Goal: Task Accomplishment & Management: Use online tool/utility

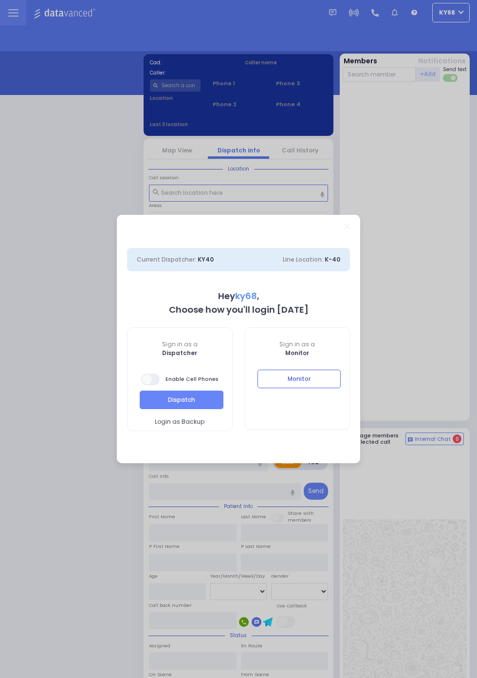
select select "12"
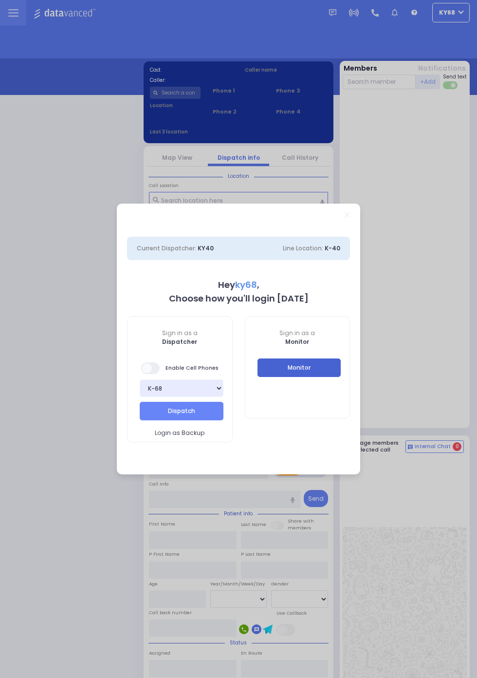
click at [342, 377] on button "Monitor" at bounding box center [300, 368] width 84 height 19
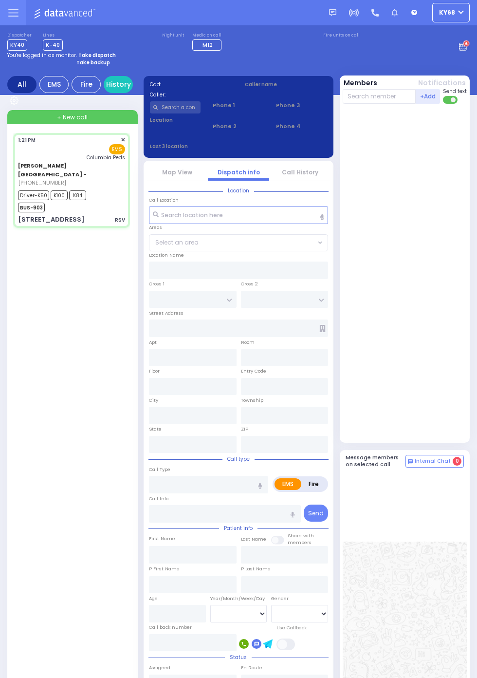
select select
type input "RSV"
radio input "true"
type input "[PERSON_NAME]"
type input "Unknown"
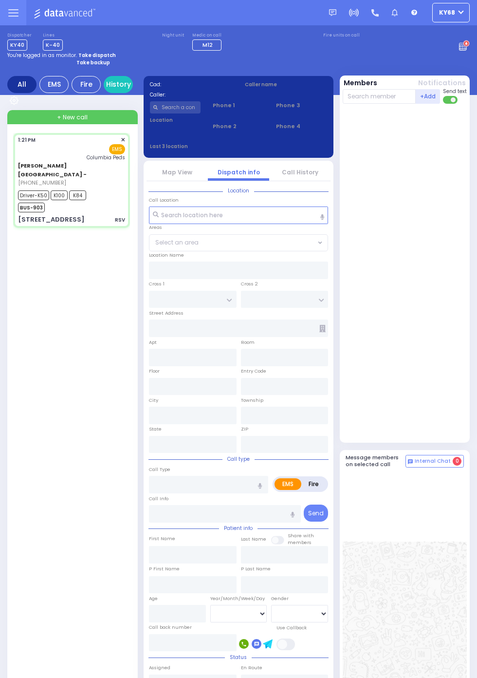
type input "1"
select select "Year"
type input "13:21"
type input "13:24"
type input "13:25"
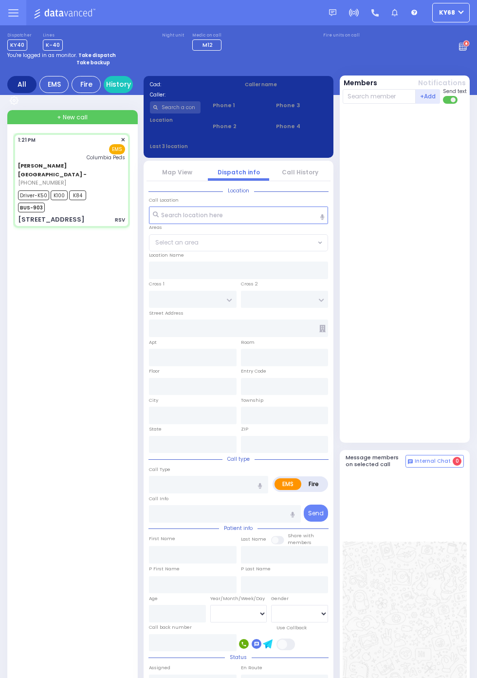
type input "13:42"
type input "[GEOGRAPHIC_DATA]"
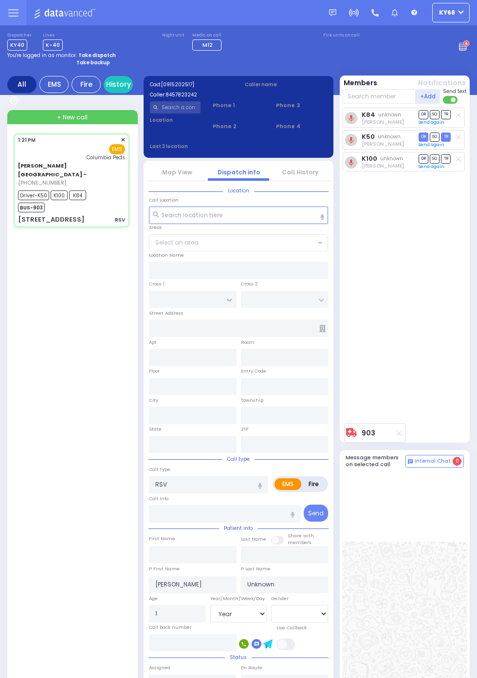
type input "[STREET_ADDRESS]"
type input "9"
type input "Arncliffe"
type input "[GEOGRAPHIC_DATA]"
type input "2205"
